Goal: Communication & Community: Answer question/provide support

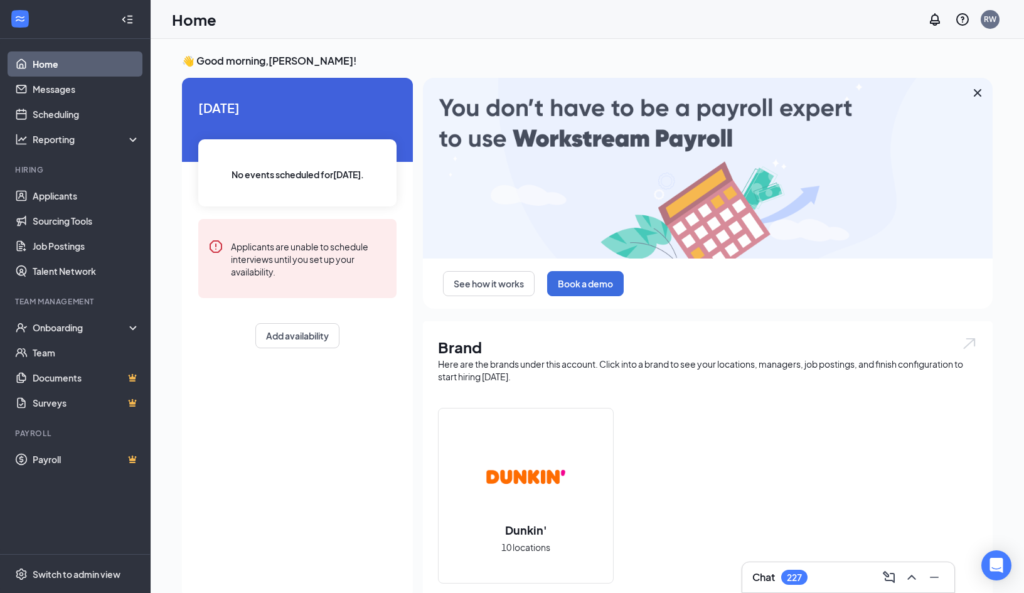
click at [775, 570] on h3 "Chat" at bounding box center [763, 577] width 23 height 14
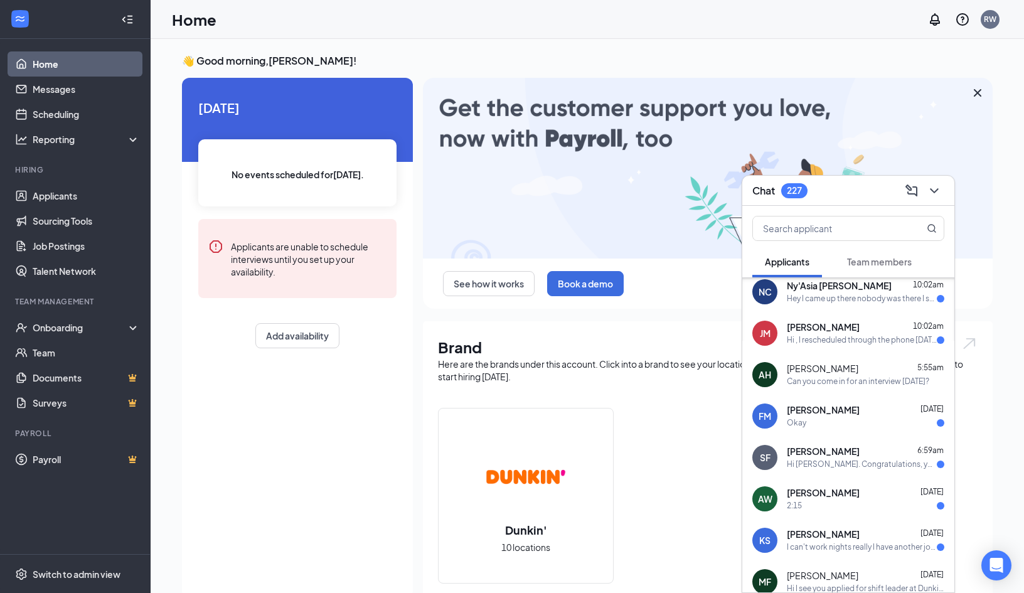
scroll to position [95, 0]
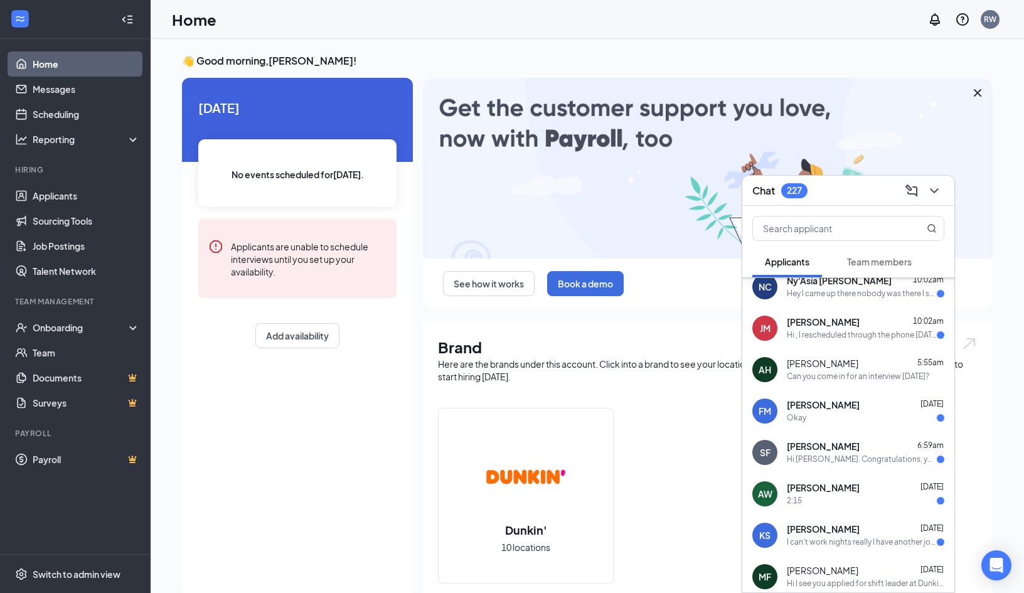
click at [810, 289] on div "Hey I came up there nobody was there I sat there for 30 minutes nobody came" at bounding box center [862, 294] width 150 height 11
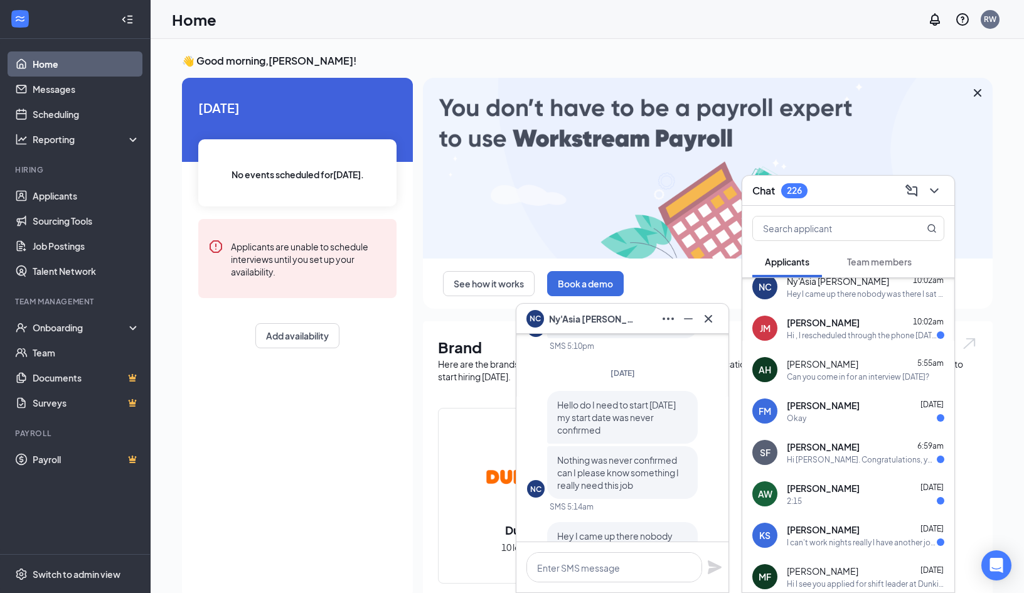
scroll to position [-55, 0]
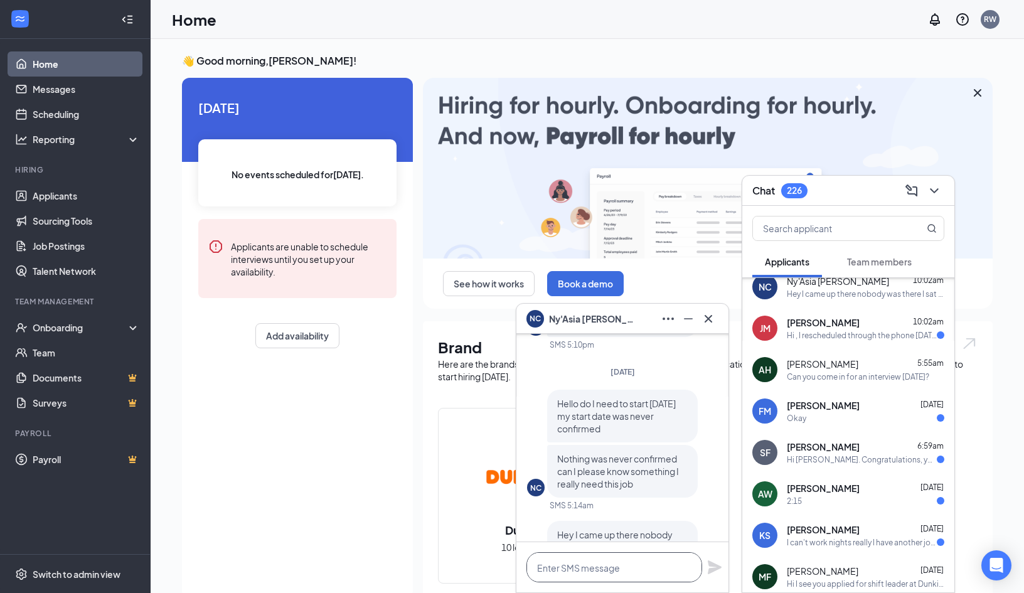
click at [568, 567] on textarea at bounding box center [614, 567] width 176 height 30
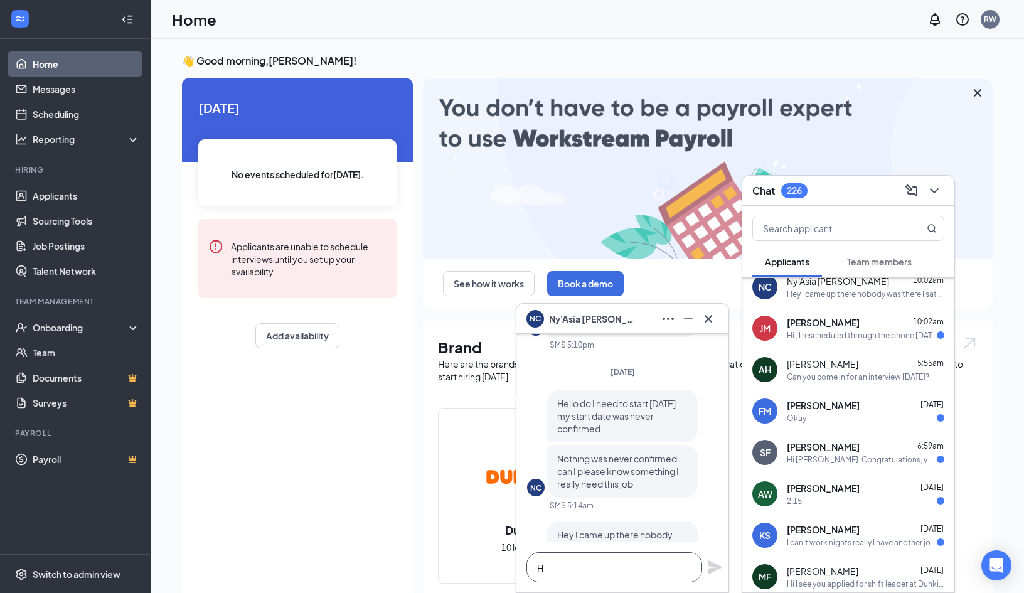
scroll to position [1, 0]
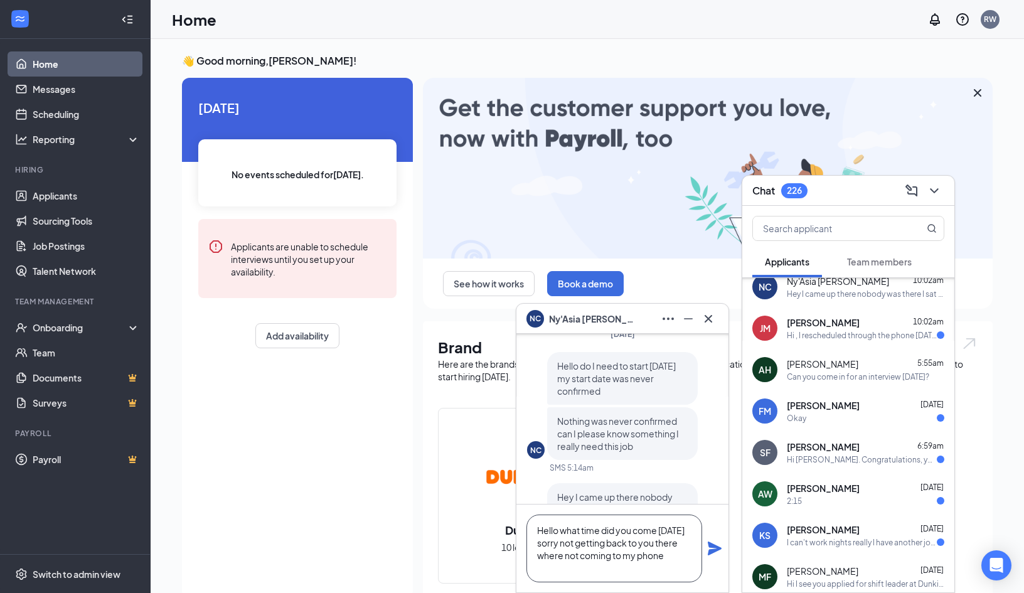
type textarea "Hello what time did you come [DATE] sorry not getting back to you there where n…"
click at [713, 551] on icon "Plane" at bounding box center [715, 548] width 14 height 14
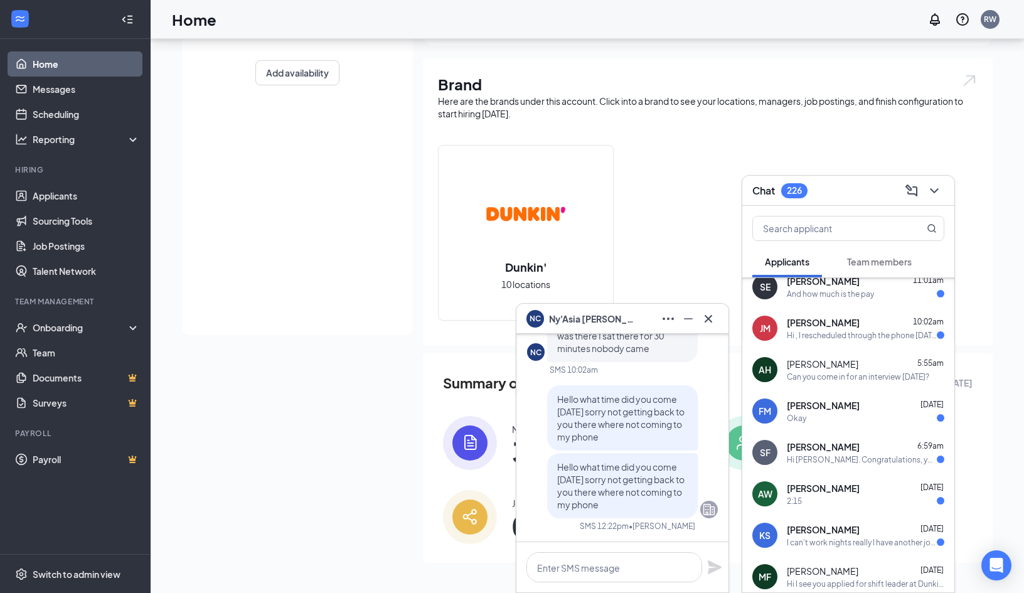
scroll to position [263, 0]
click at [597, 565] on textarea at bounding box center [614, 567] width 176 height 30
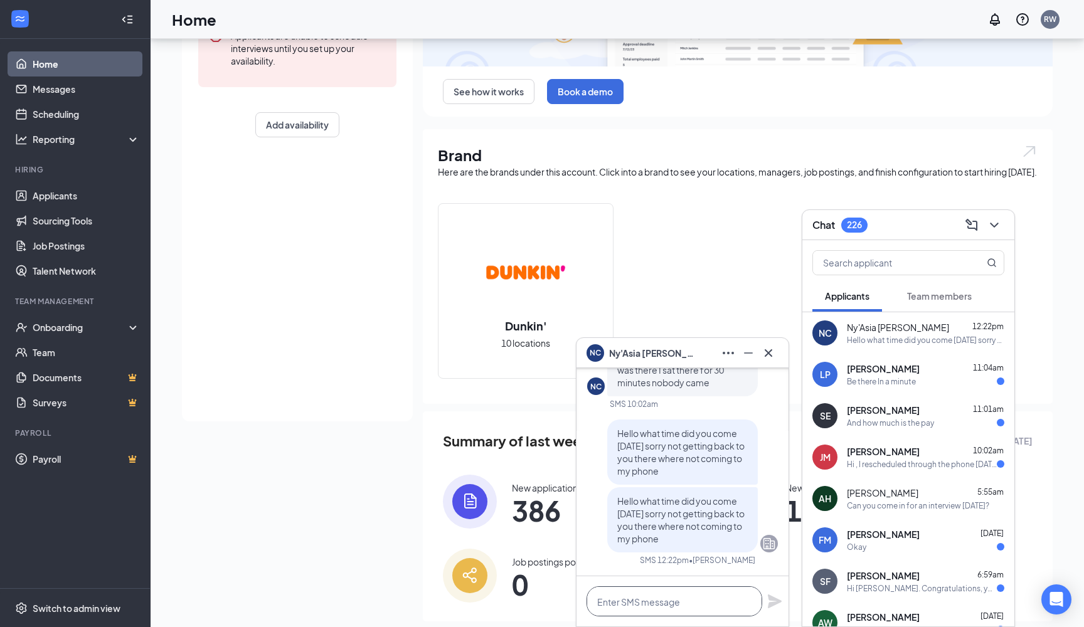
scroll to position [0, 0]
click at [910, 381] on div "Be there In a minute" at bounding box center [881, 381] width 69 height 11
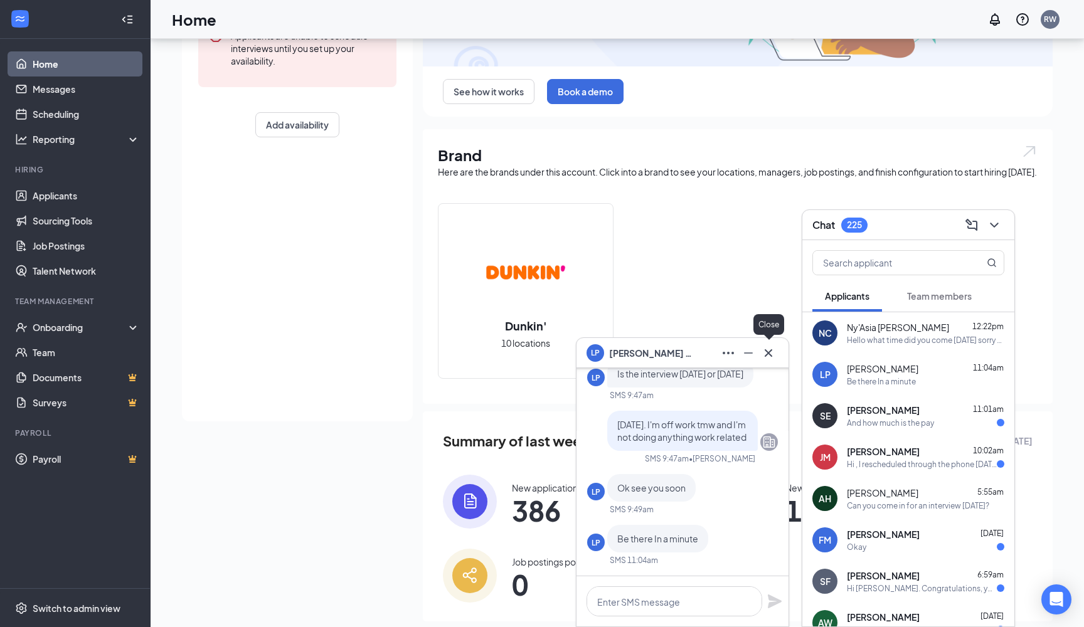
click at [775, 358] on icon "Cross" at bounding box center [768, 353] width 15 height 15
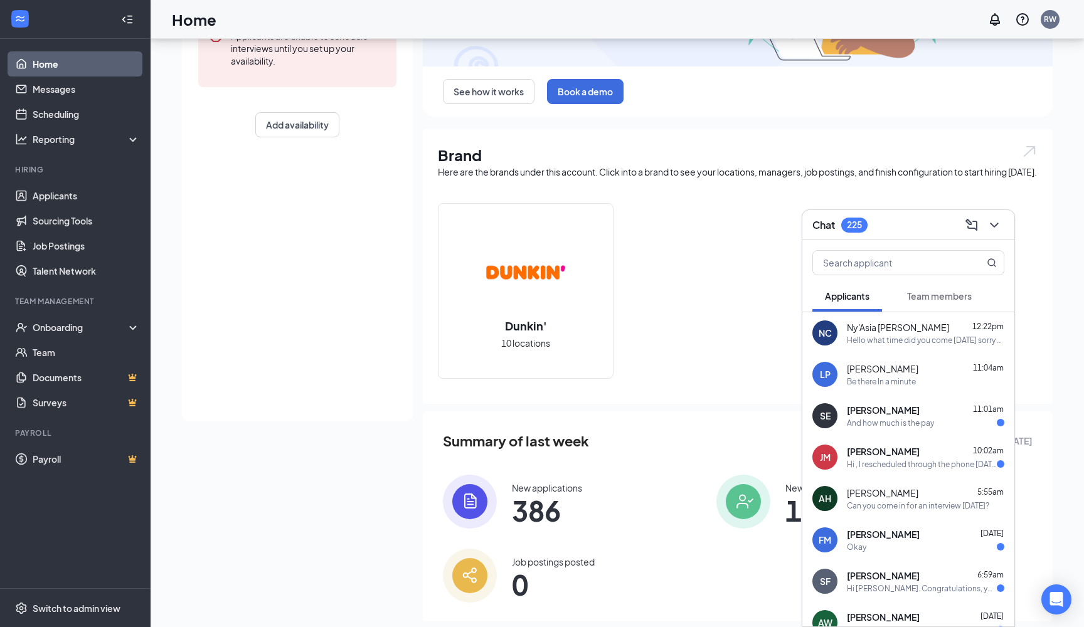
click at [895, 348] on div "NC Ny'Asia [PERSON_NAME] 12:22pm Hello what time did you come [DATE] sorry not …" at bounding box center [908, 332] width 212 height 41
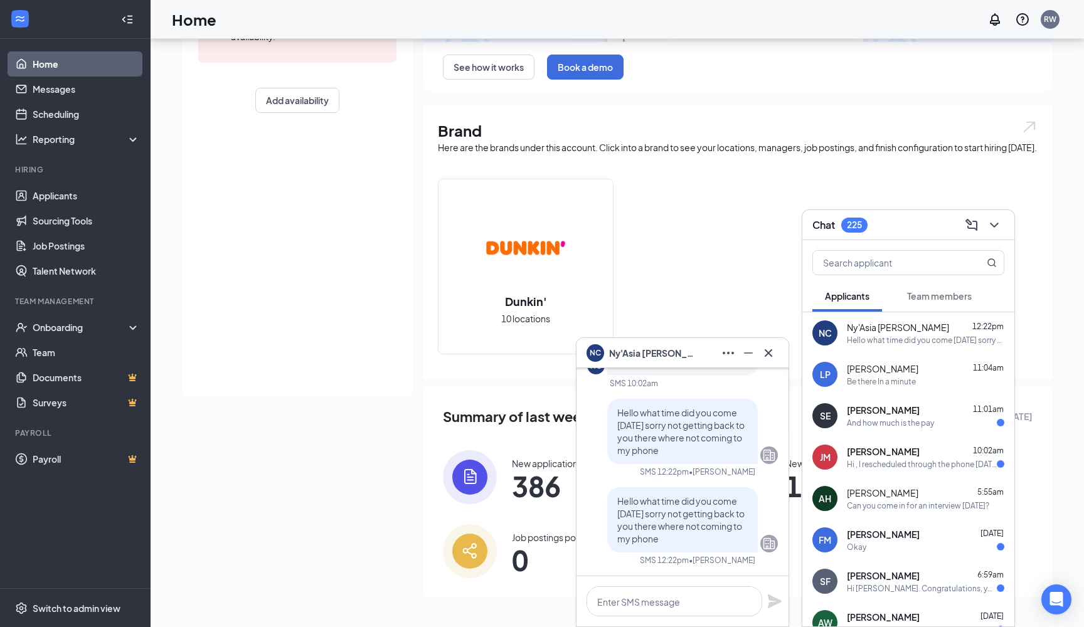
scroll to position [247, 0]
click at [54, 195] on link "Applicants" at bounding box center [86, 195] width 107 height 25
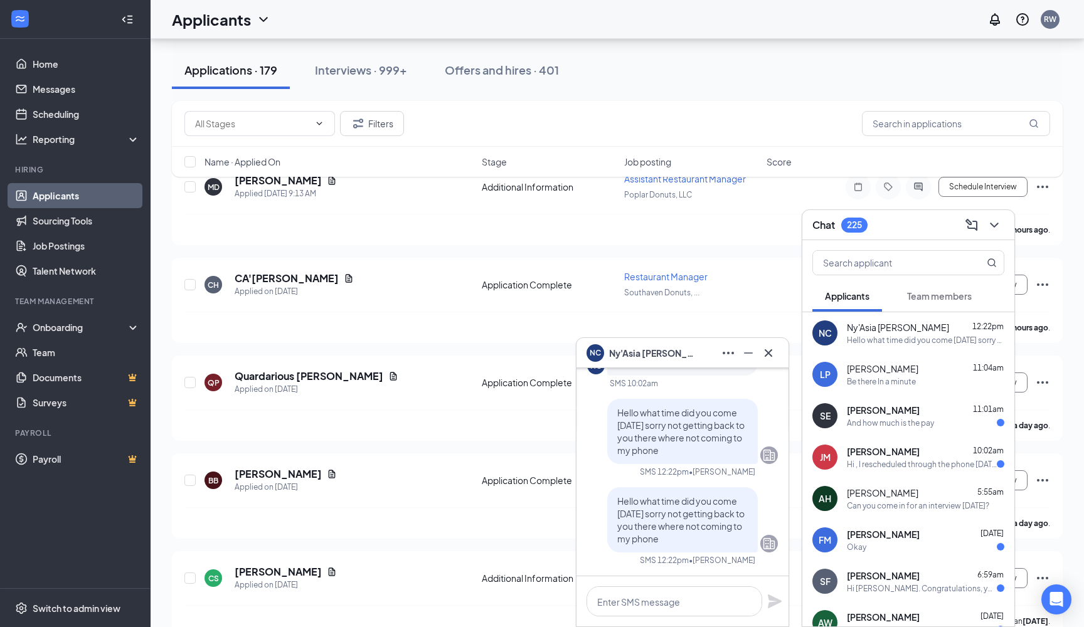
scroll to position [159, 0]
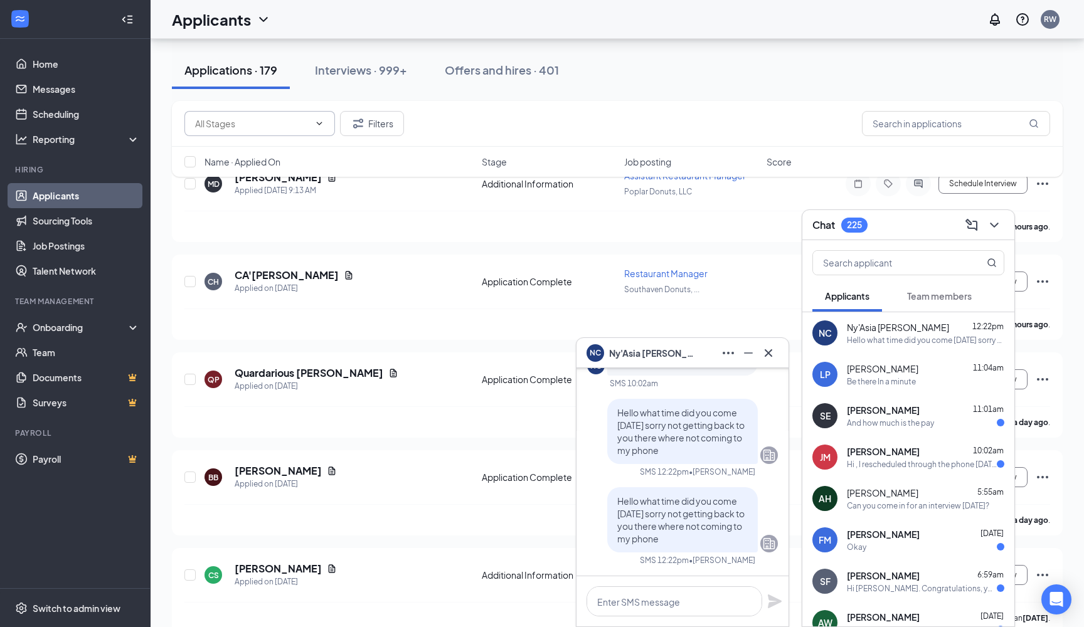
click at [310, 129] on span at bounding box center [259, 123] width 151 height 25
click at [918, 136] on div "Filters" at bounding box center [617, 124] width 891 height 46
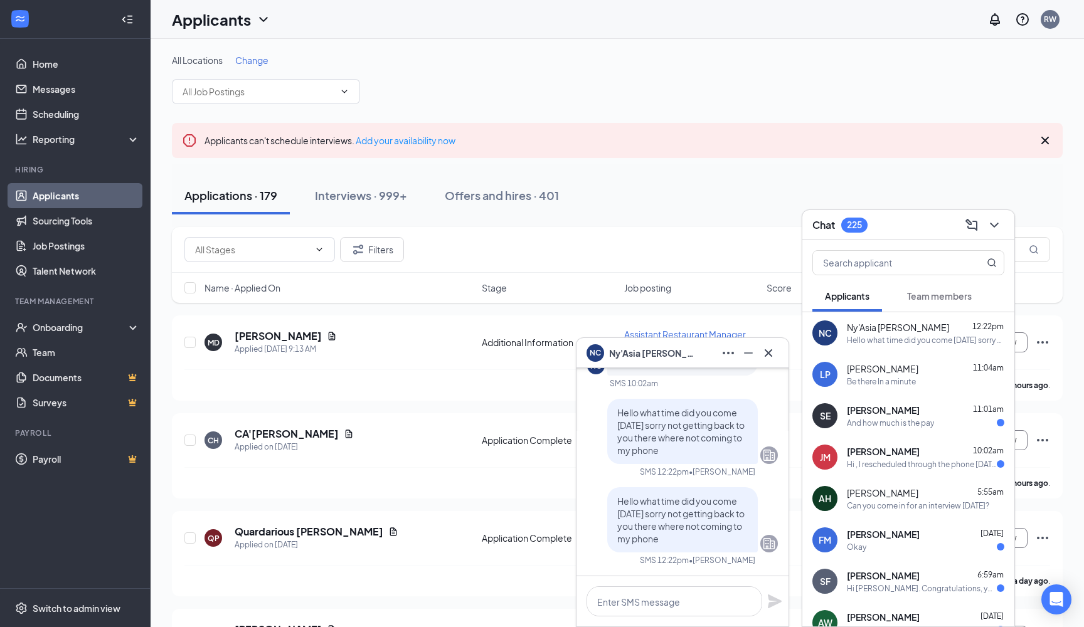
scroll to position [0, 0]
drag, startPoint x: 336, startPoint y: 95, endPoint x: 325, endPoint y: 117, distance: 23.8
click at [336, 95] on span at bounding box center [266, 91] width 188 height 25
click at [348, 92] on icon "ChevronDown" at bounding box center [344, 92] width 10 height 10
click at [348, 86] on span at bounding box center [266, 91] width 188 height 25
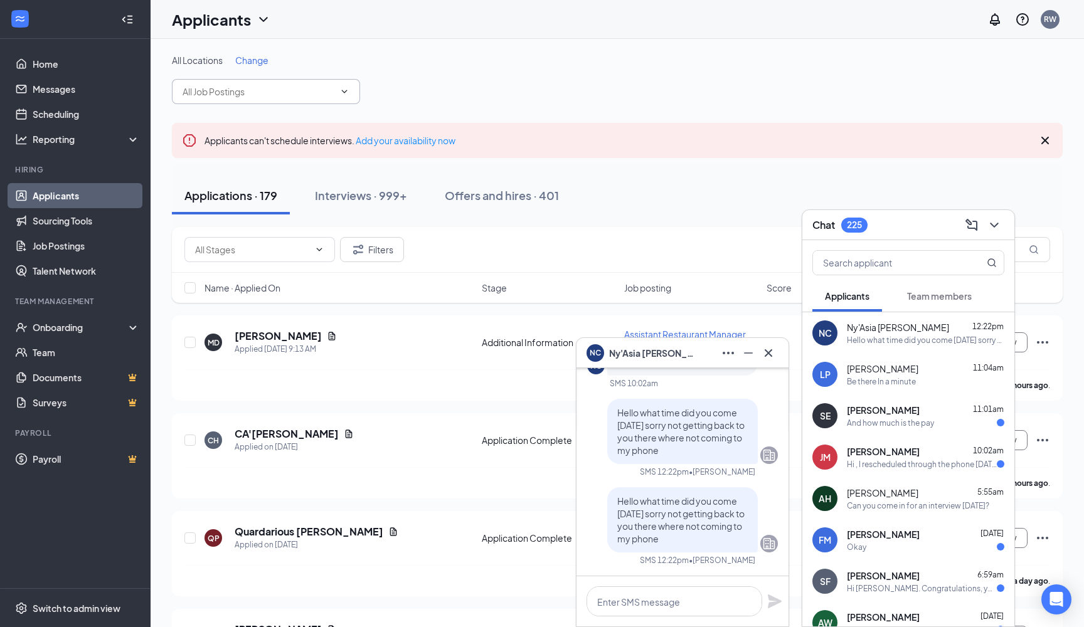
click at [346, 87] on icon "ChevronDown" at bounding box center [344, 92] width 10 height 10
click at [332, 88] on input "text" at bounding box center [259, 92] width 152 height 14
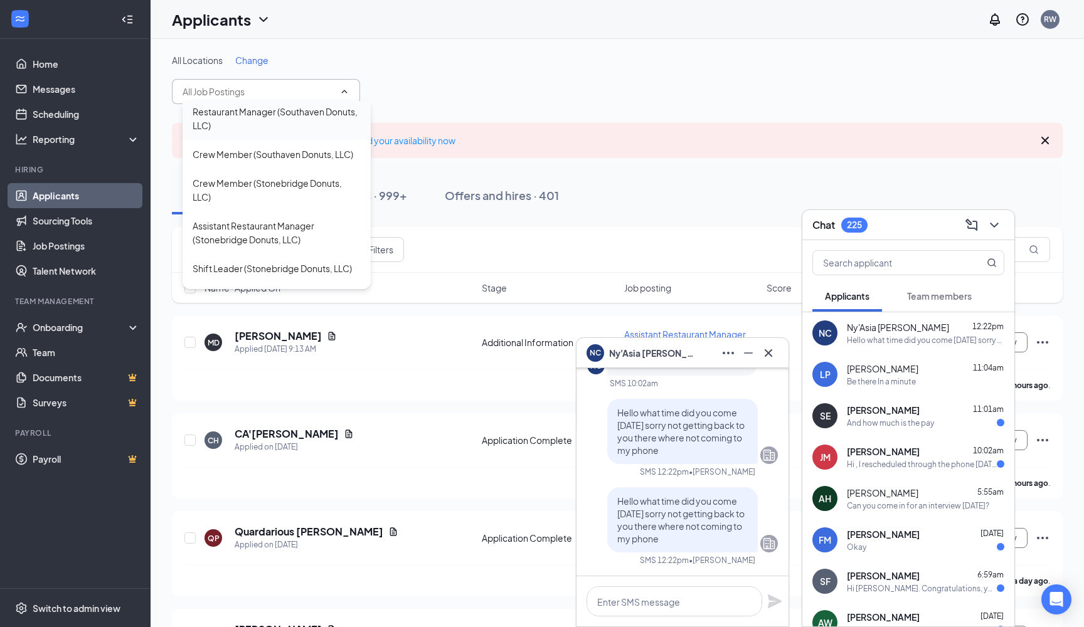
scroll to position [892, 0]
click at [272, 159] on div "Crew Member (Southaven Donuts, LLC)" at bounding box center [273, 152] width 161 height 14
type input "Crew Member (Southaven Donuts, LLC)"
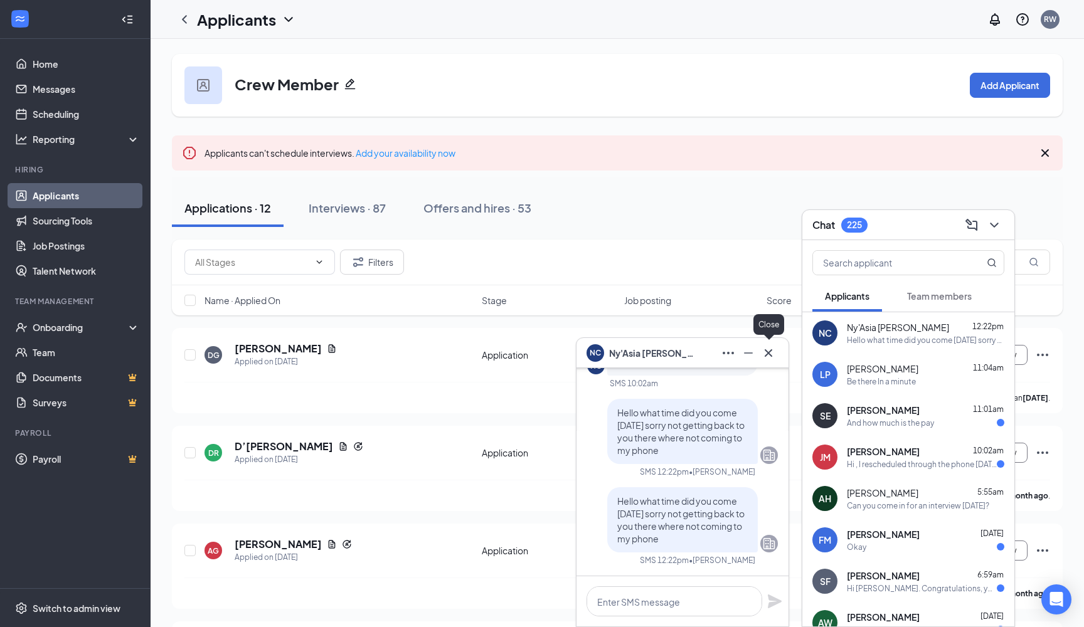
click at [769, 358] on icon "Cross" at bounding box center [768, 353] width 15 height 15
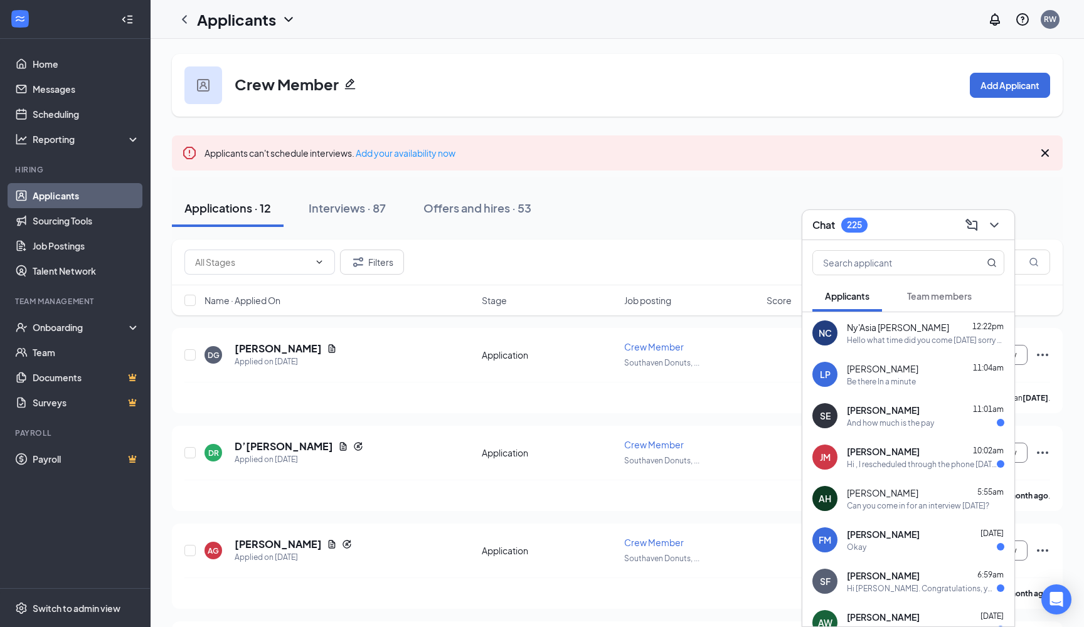
click at [945, 228] on div "Chat 225" at bounding box center [908, 224] width 192 height 19
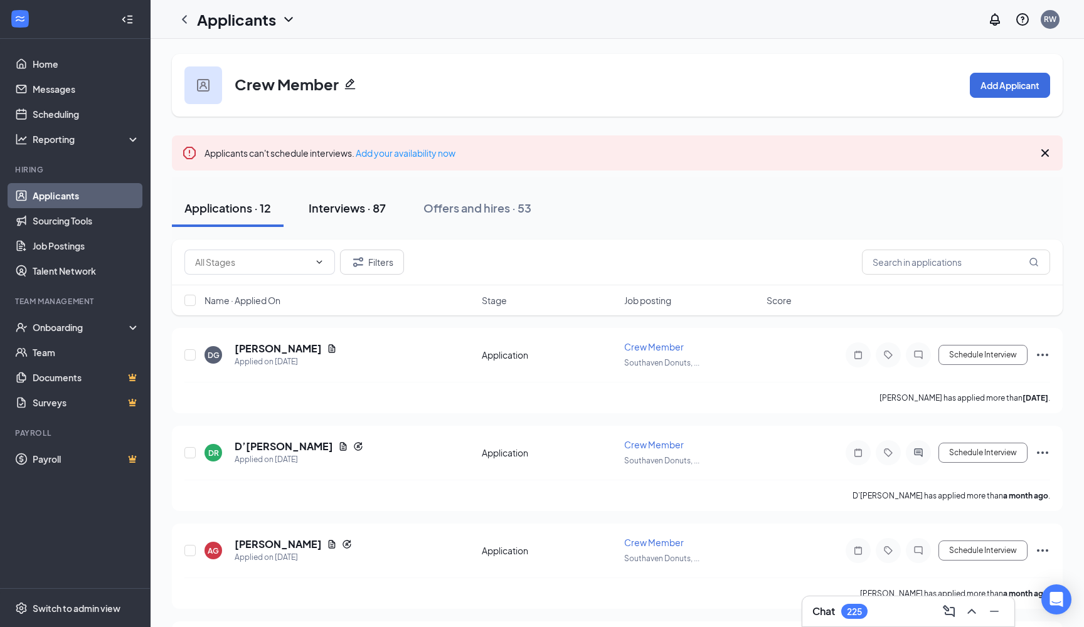
click at [345, 213] on div "Interviews · 87" at bounding box center [347, 208] width 77 height 16
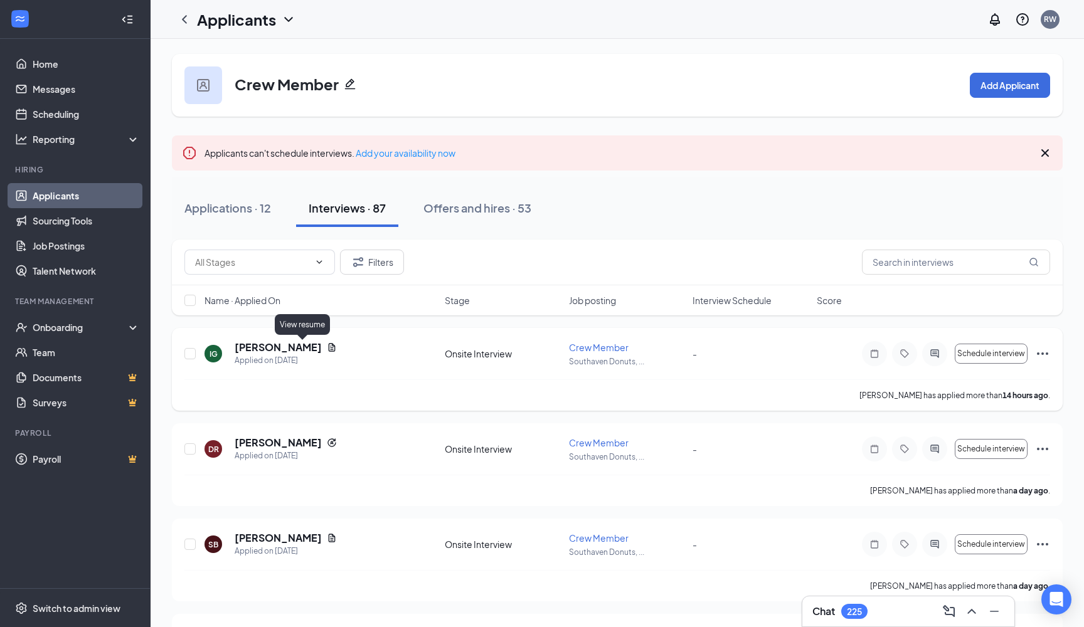
click at [327, 345] on icon "Document" at bounding box center [332, 347] width 10 height 10
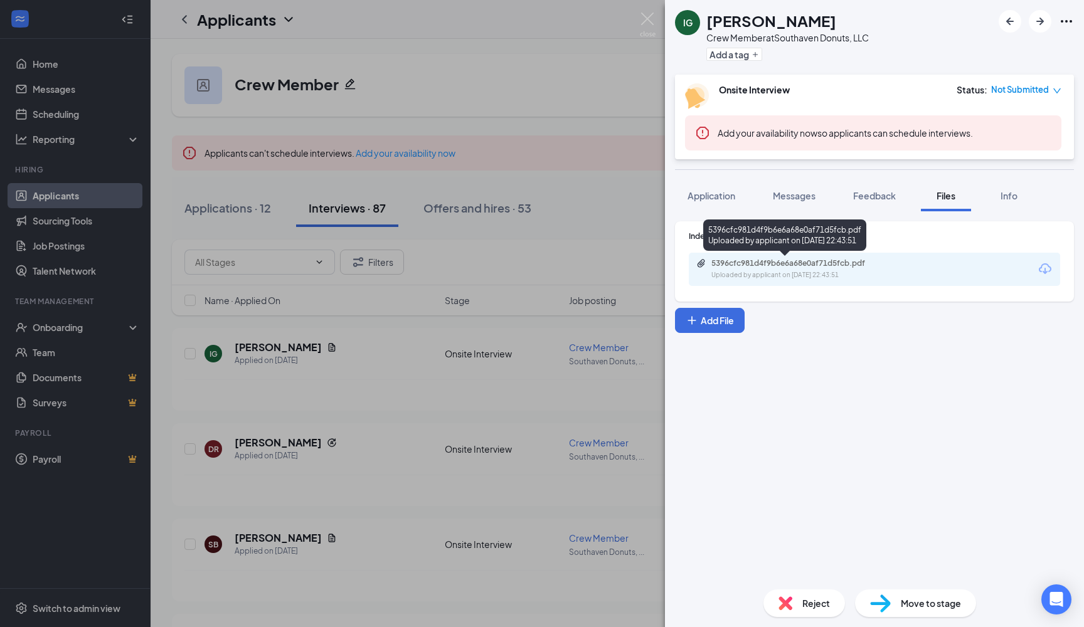
click at [740, 267] on div "5396cfc981d4f9b6e6a68e0af71d5fcb.pdf" at bounding box center [799, 263] width 176 height 10
click at [497, 174] on div "IG [PERSON_NAME] Crew Member at Southaven Donuts, LLC Add a tag Onsite Intervie…" at bounding box center [542, 313] width 1084 height 627
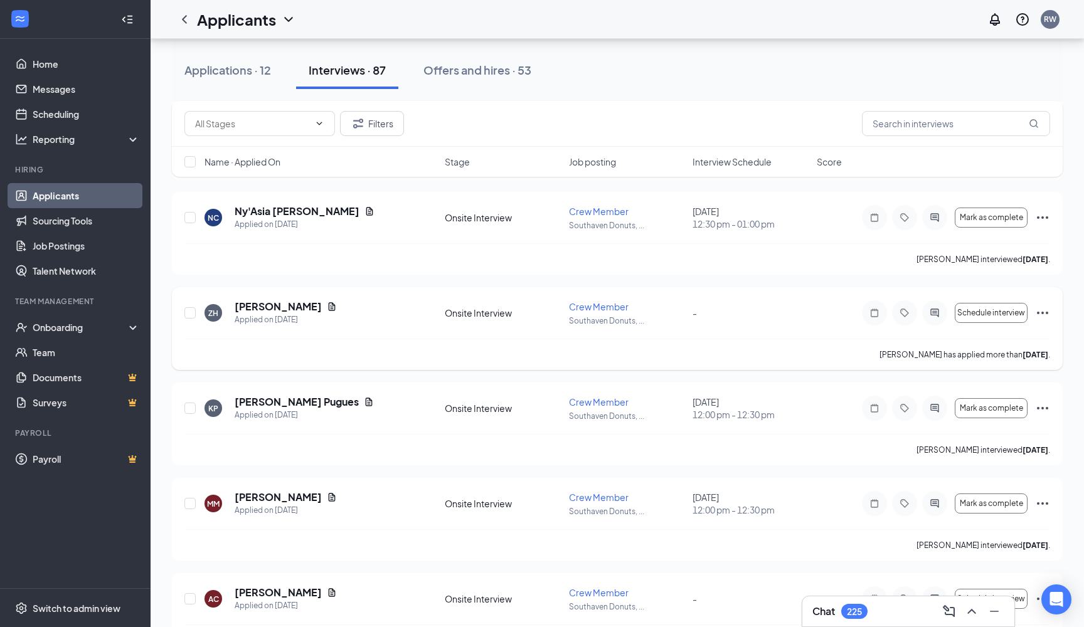
scroll to position [710, 0]
click at [858, 592] on div "Chat 226" at bounding box center [908, 612] width 212 height 30
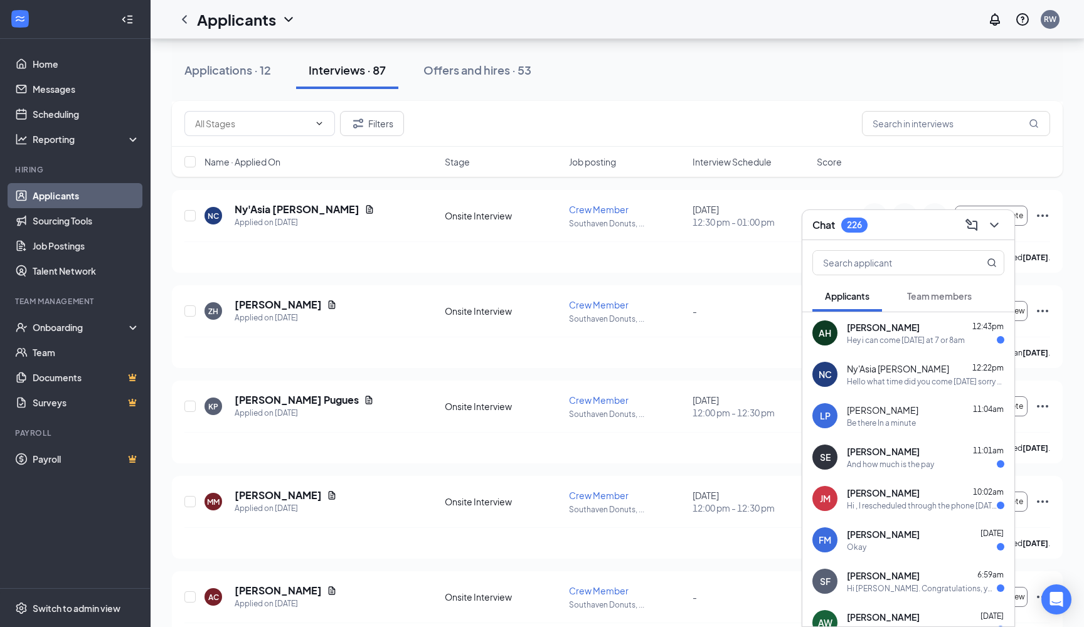
scroll to position [0, 0]
click at [864, 378] on div "Hello what time did you come [DATE] sorry not getting back to you there where n…" at bounding box center [925, 381] width 157 height 11
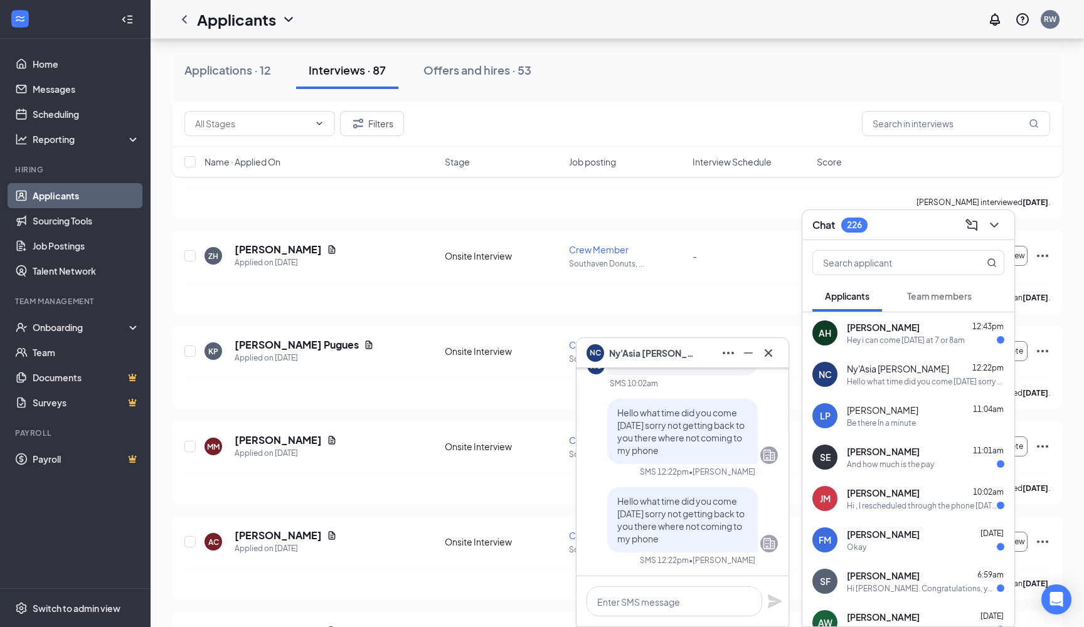
scroll to position [765, 0]
click at [659, 294] on div "[PERSON_NAME] has applied more than [DATE] ." at bounding box center [617, 297] width 866 height 31
click at [748, 361] on button at bounding box center [748, 353] width 20 height 20
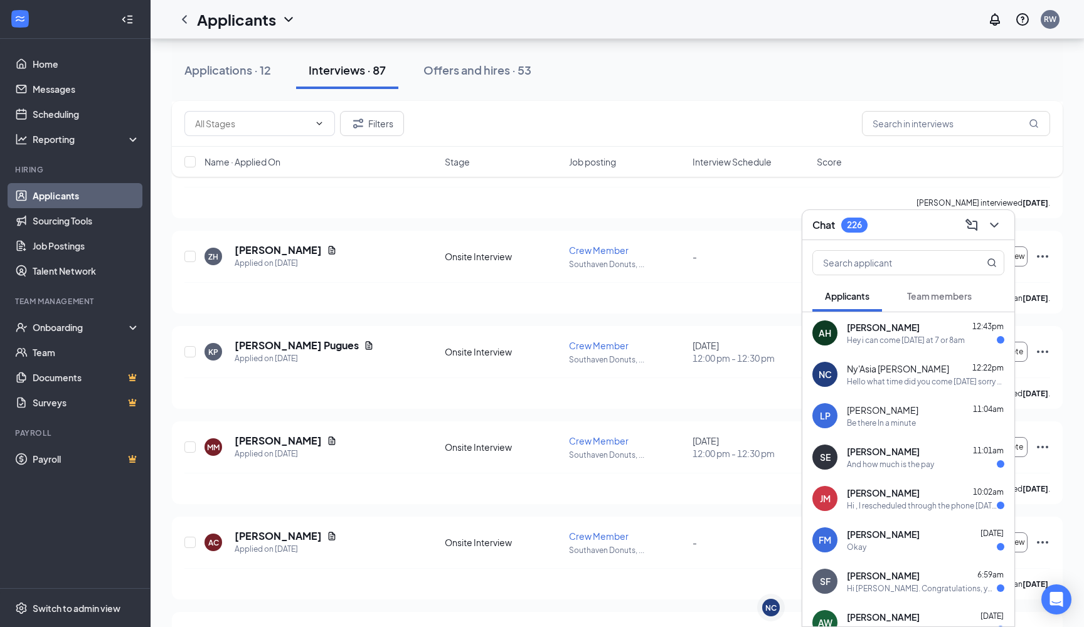
click at [926, 225] on div "Chat 226" at bounding box center [908, 224] width 192 height 19
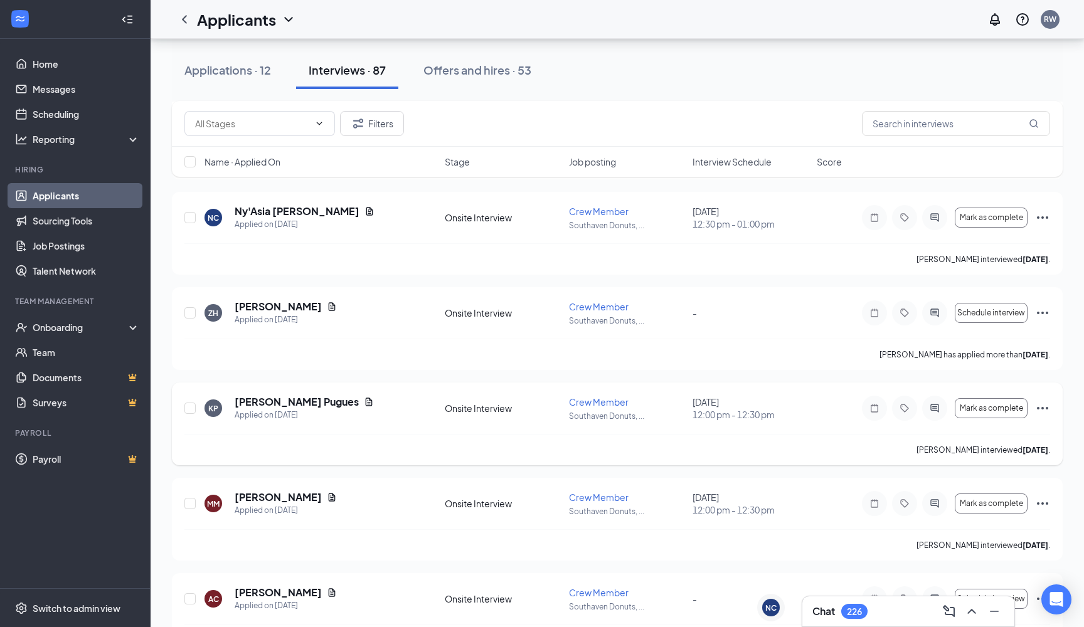
scroll to position [709, 0]
click at [937, 413] on div at bounding box center [934, 407] width 25 height 25
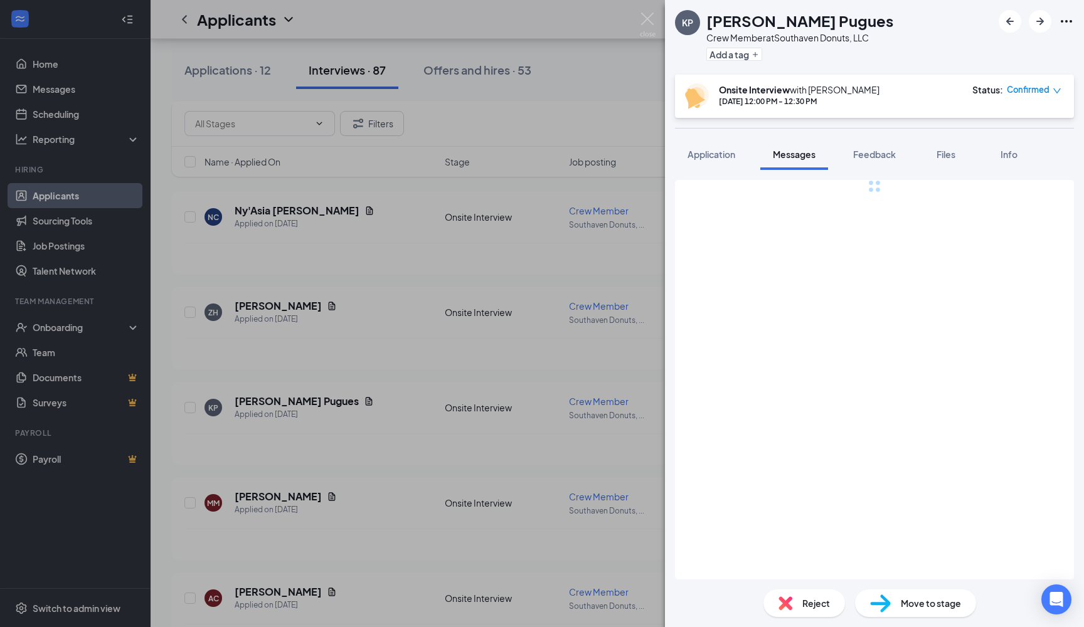
click at [511, 444] on div "[PERSON_NAME] Pugues Crew Member at Southaven Donuts, LLC Add a tag Onsite Inte…" at bounding box center [542, 313] width 1084 height 627
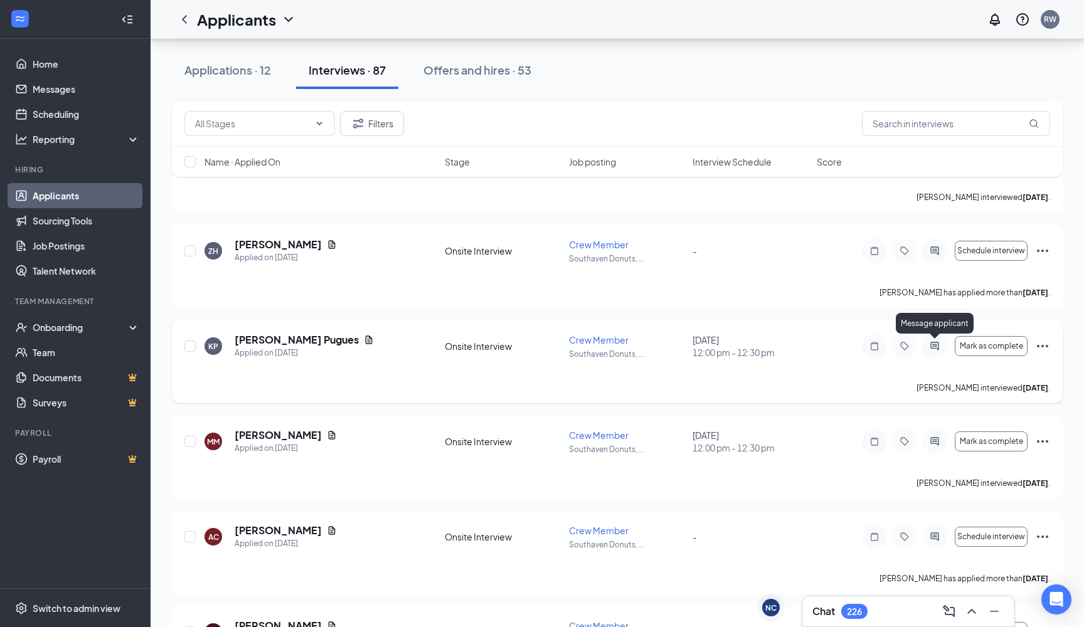
scroll to position [773, 0]
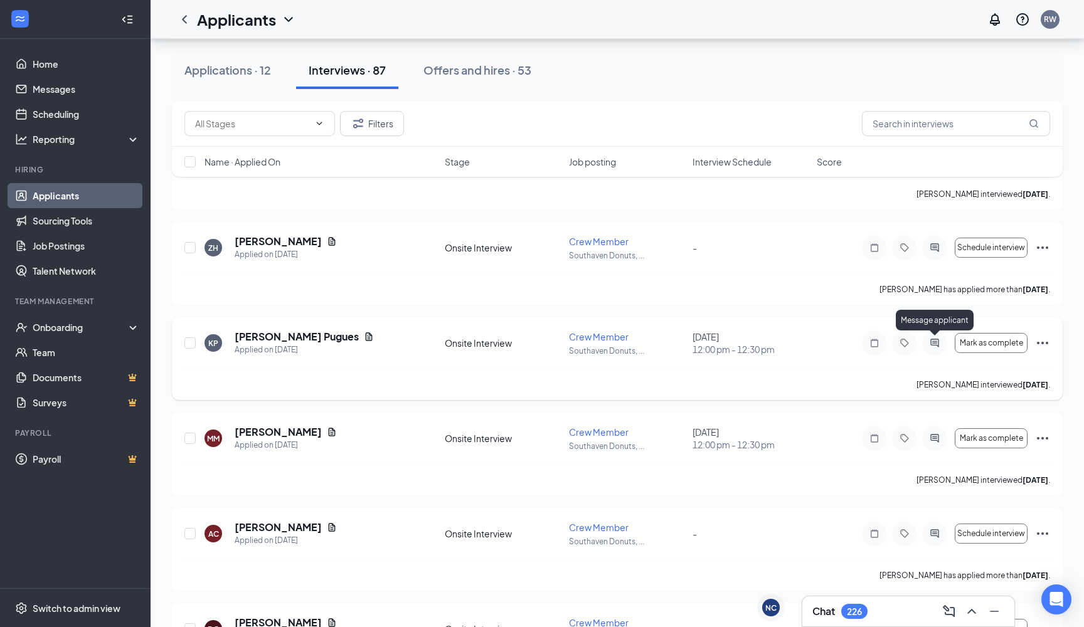
click at [933, 348] on icon "ActiveChat" at bounding box center [934, 343] width 15 height 10
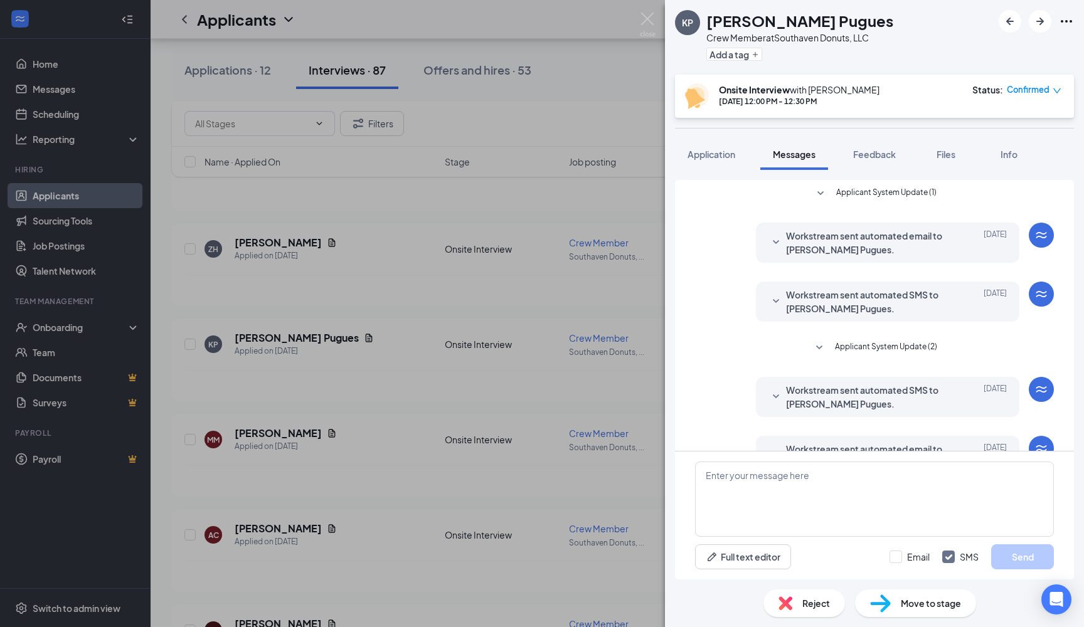
scroll to position [156, 0]
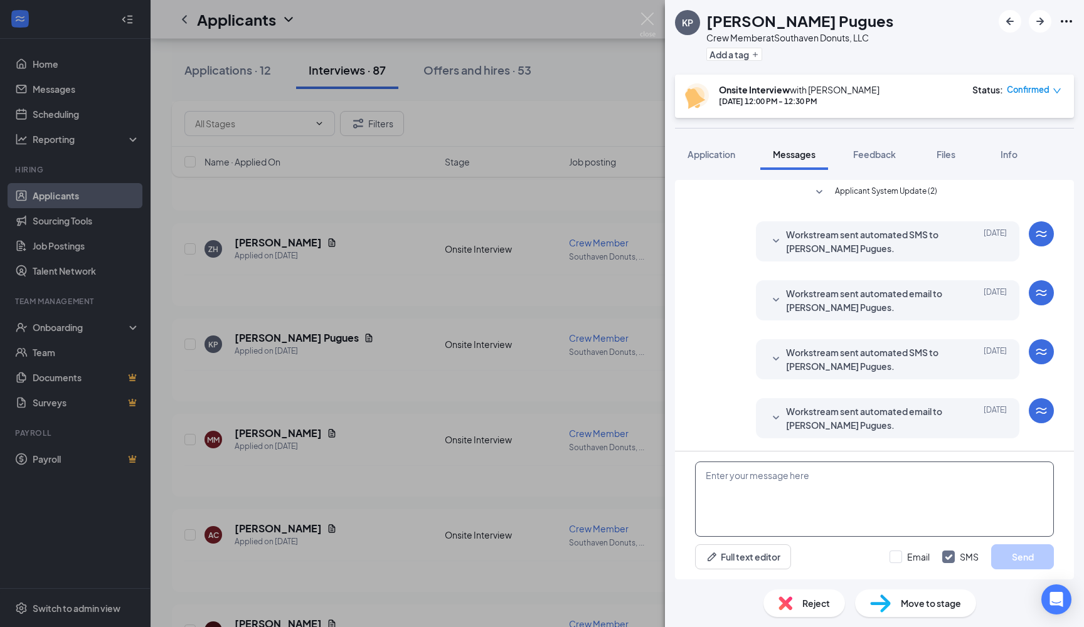
click at [745, 490] on textarea at bounding box center [874, 499] width 359 height 75
type textarea "Hello [PERSON_NAME] you had an interview with [PERSON_NAME] right?"
drag, startPoint x: 1013, startPoint y: 565, endPoint x: 965, endPoint y: 557, distance: 48.4
click at [1012, 565] on button "Send" at bounding box center [1022, 556] width 63 height 25
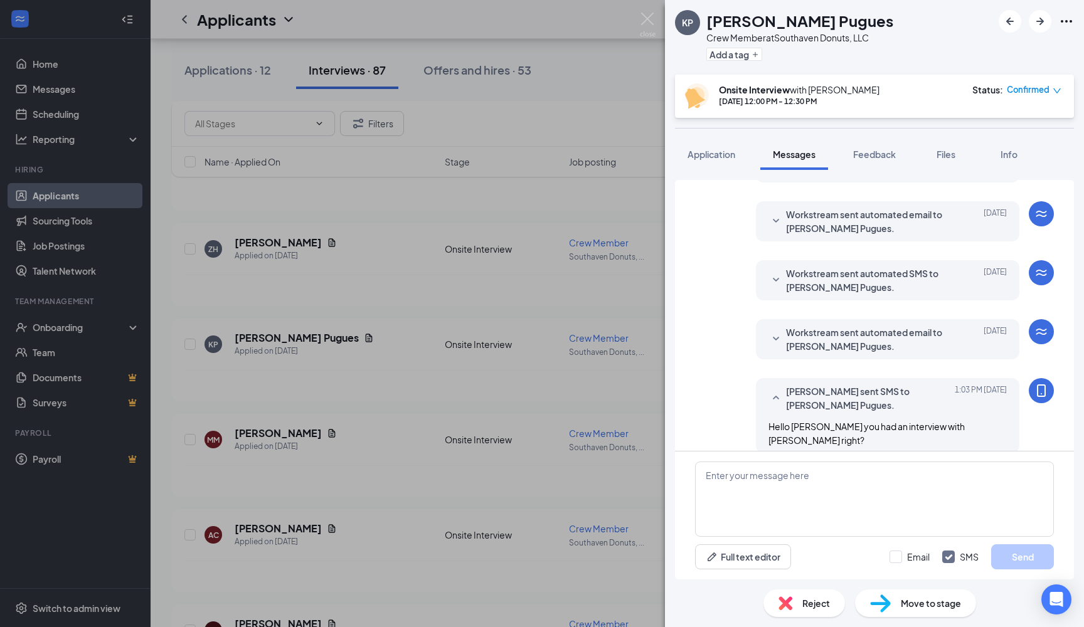
scroll to position [236, 0]
